Goal: Transaction & Acquisition: Purchase product/service

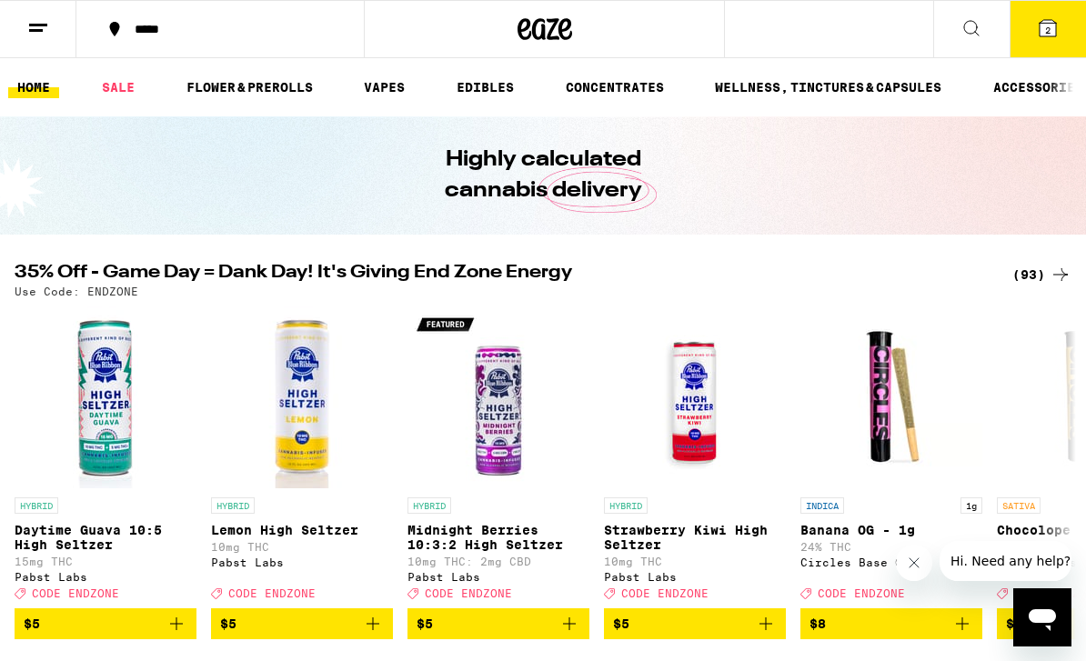
click at [1037, 281] on div "(93)" at bounding box center [1041, 275] width 59 height 22
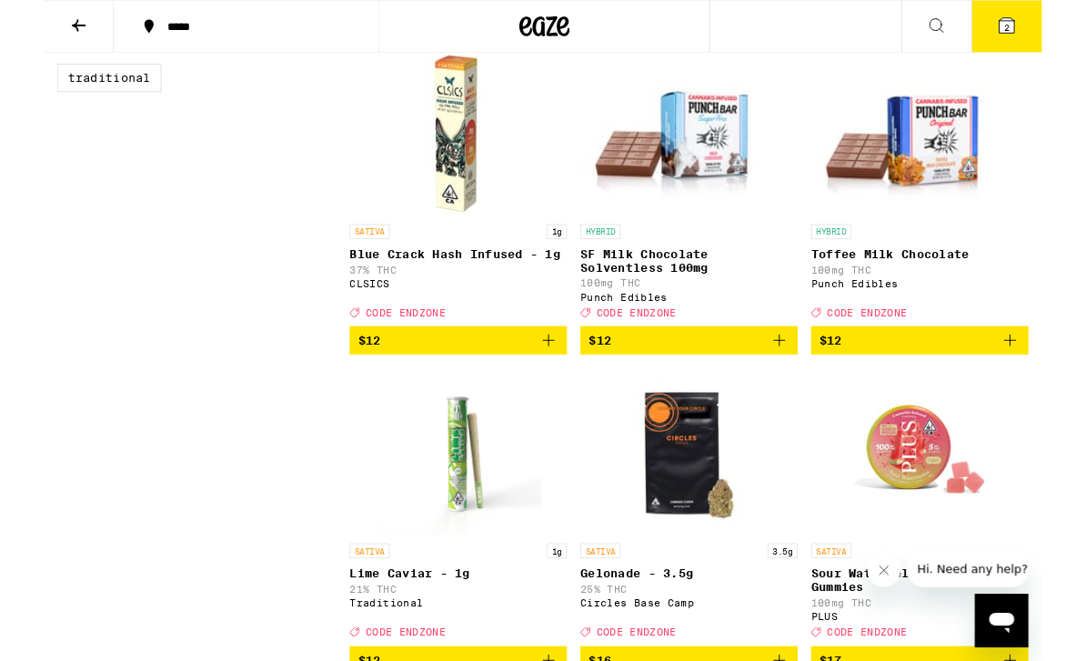
scroll to position [1571, 0]
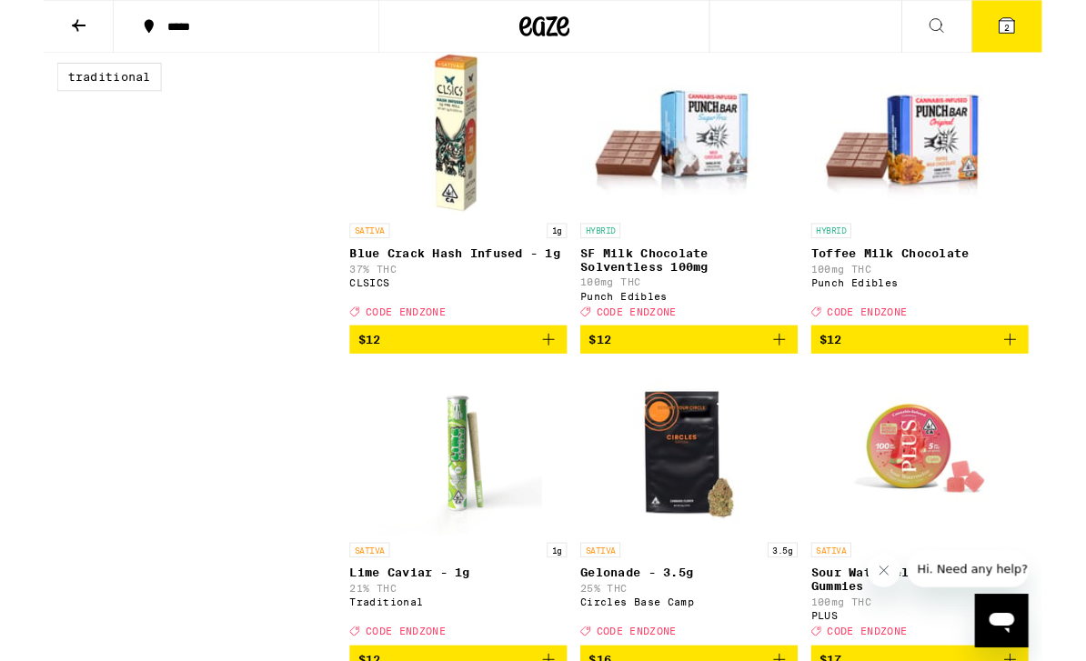
click at [802, 381] on icon "Add to bag" at bounding box center [800, 370] width 22 height 22
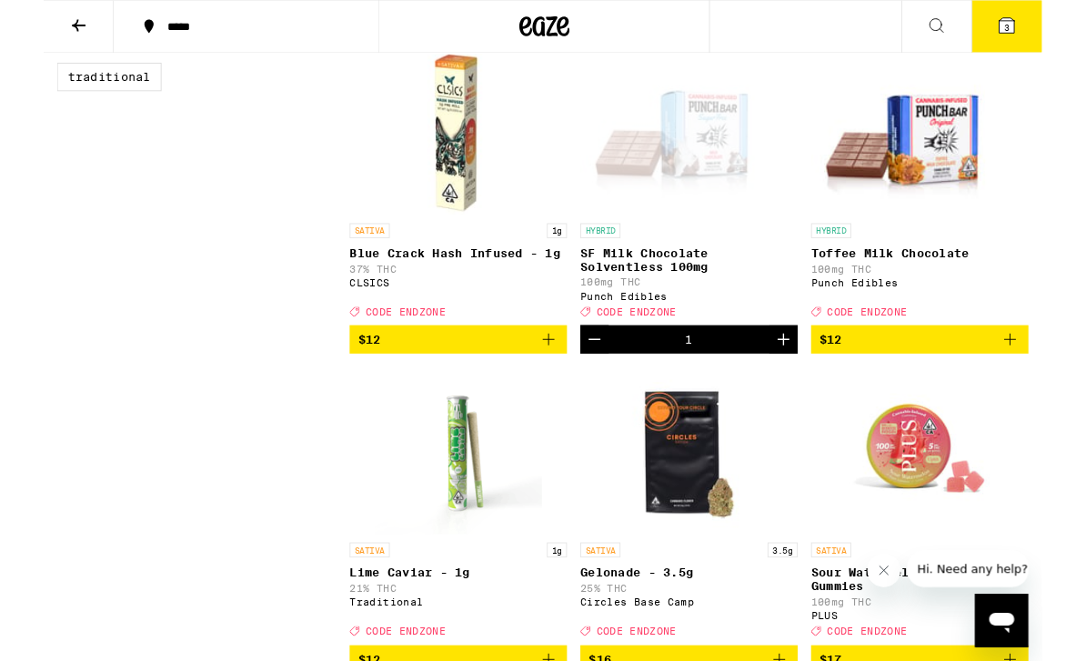
scroll to position [1572, 0]
click at [670, 297] on p "SF Milk Chocolate Solventless 100mg" at bounding box center [702, 282] width 236 height 29
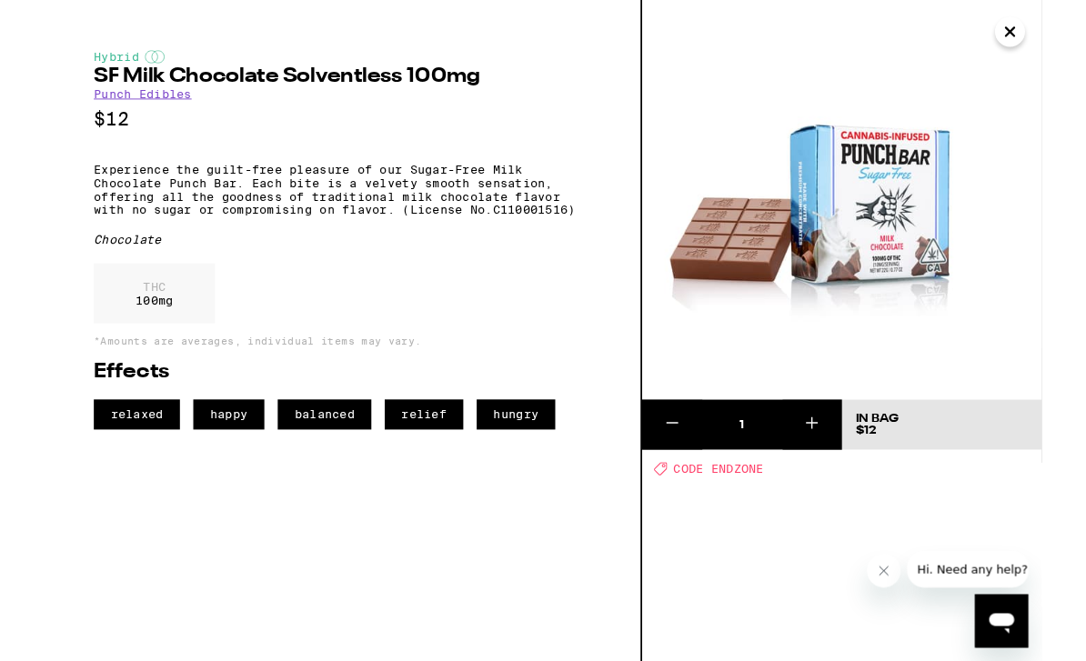
click at [1050, 31] on icon "Close" at bounding box center [1051, 34] width 22 height 27
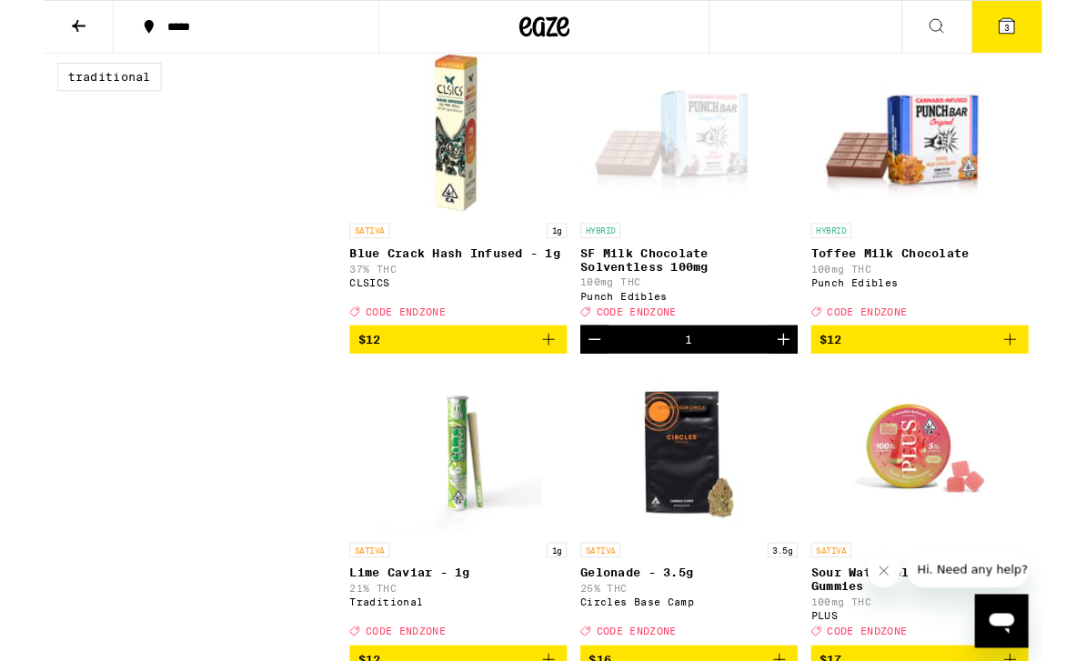
click at [598, 380] on icon "Decrement" at bounding box center [599, 369] width 22 height 22
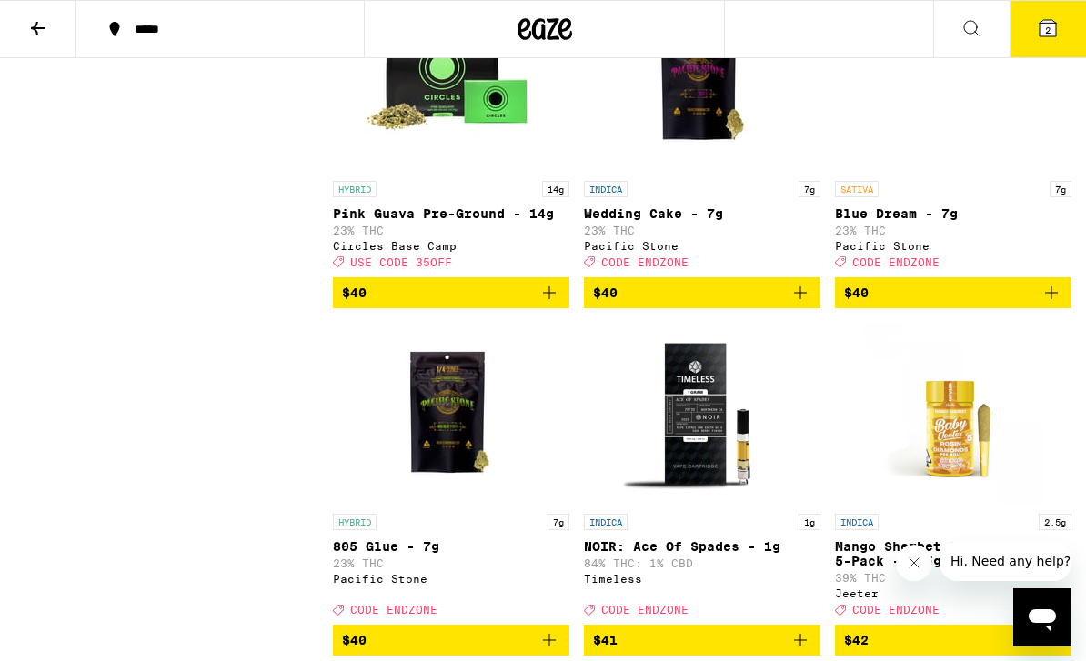
scroll to position [8847, 0]
